Goal: Transaction & Acquisition: Purchase product/service

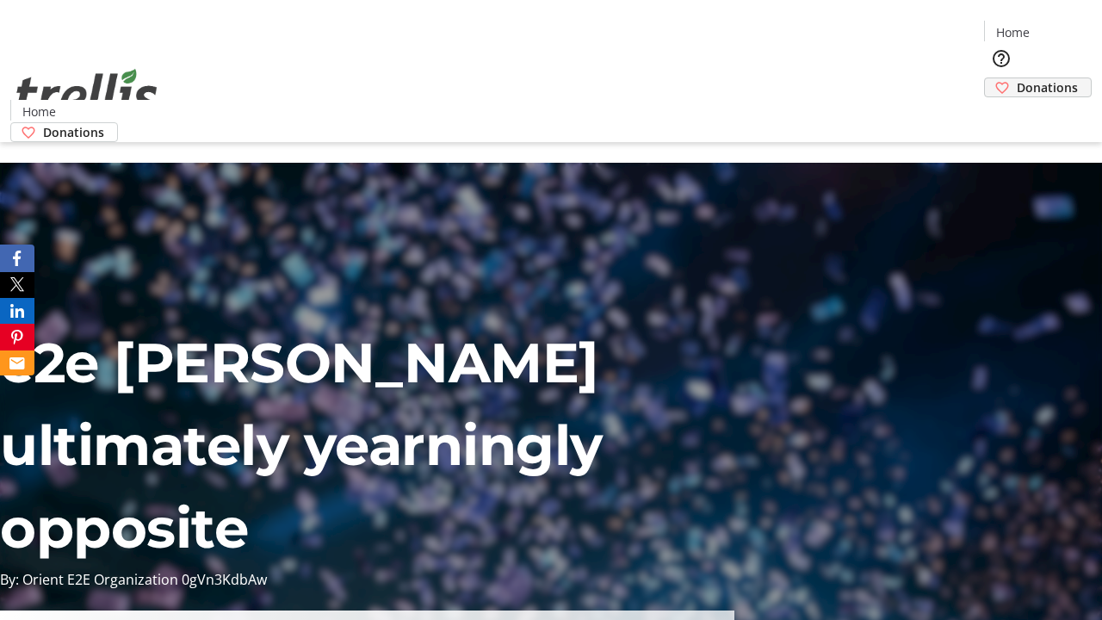
click at [1016, 78] on span "Donations" at bounding box center [1046, 87] width 61 height 18
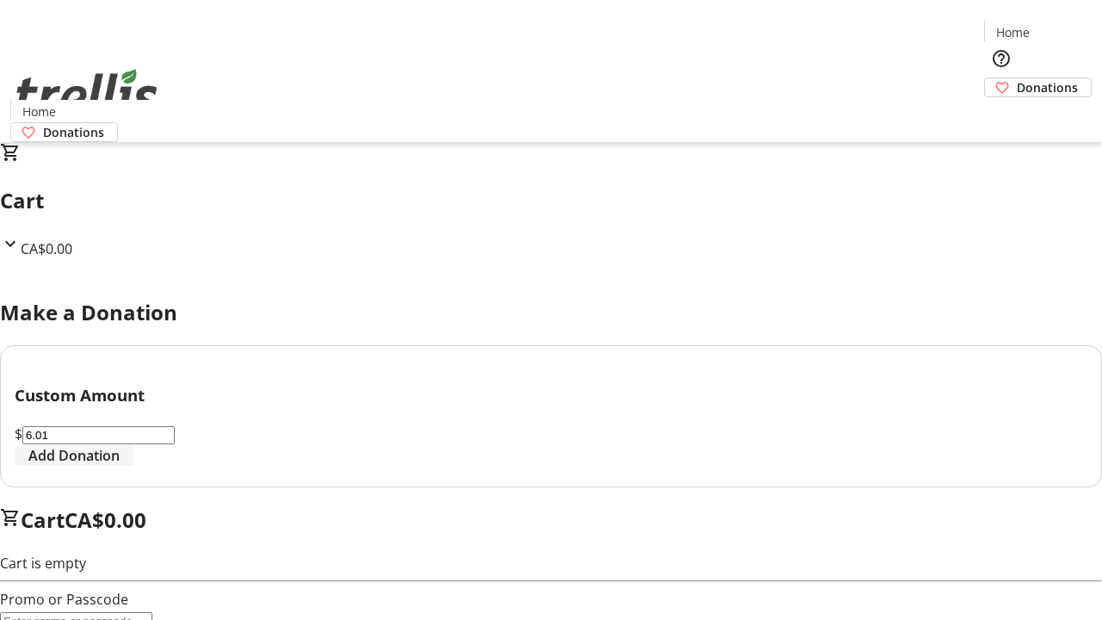
type input "6.01"
click at [120, 466] on span "Add Donation" at bounding box center [73, 455] width 91 height 21
